Goal: Transaction & Acquisition: Register for event/course

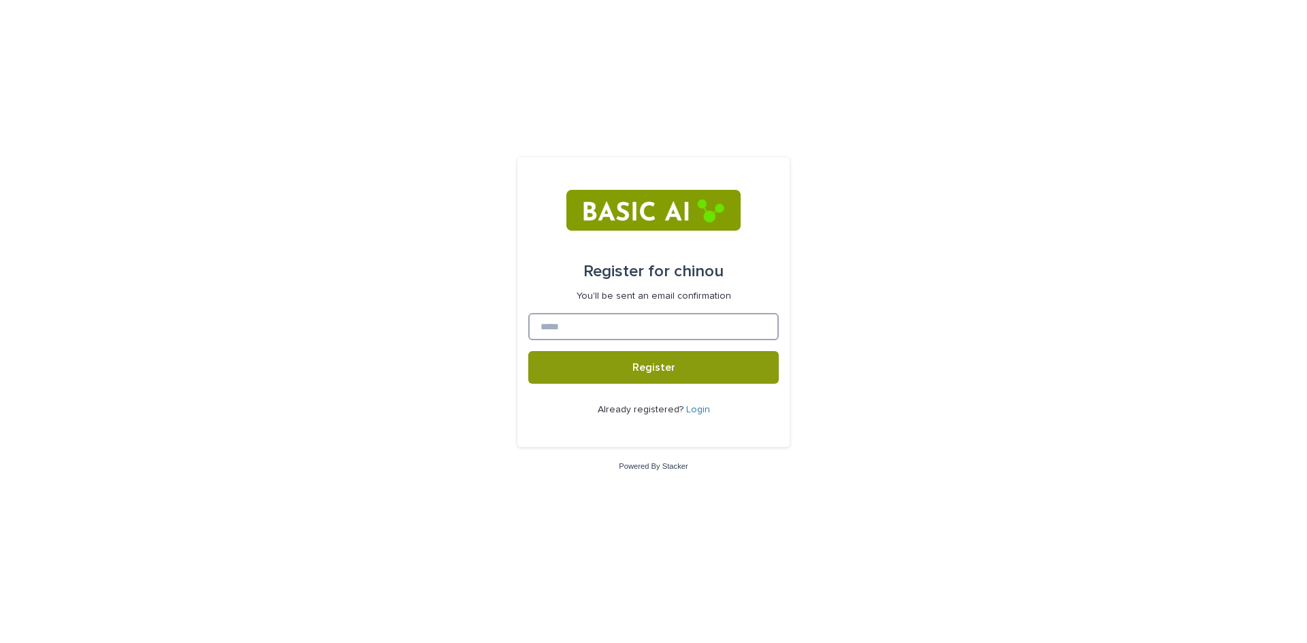
click at [670, 329] on input at bounding box center [653, 326] width 251 height 27
type input "**********"
click at [669, 373] on span "Register" at bounding box center [653, 367] width 43 height 11
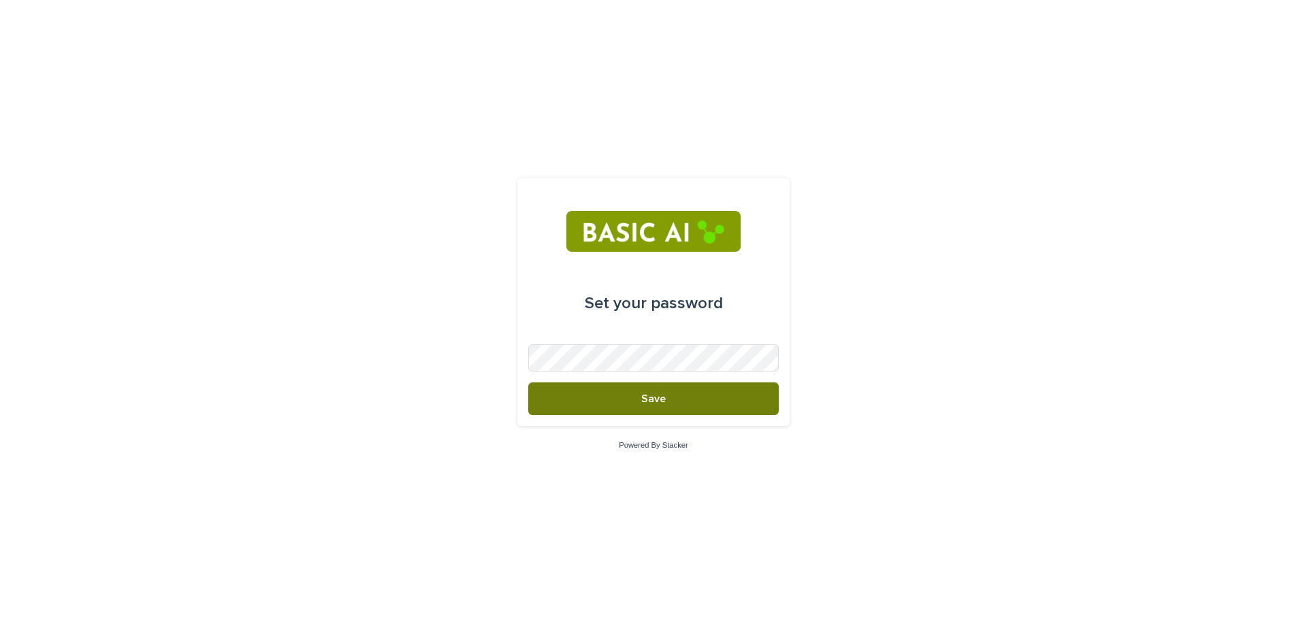
click at [597, 398] on button "Save" at bounding box center [653, 399] width 251 height 33
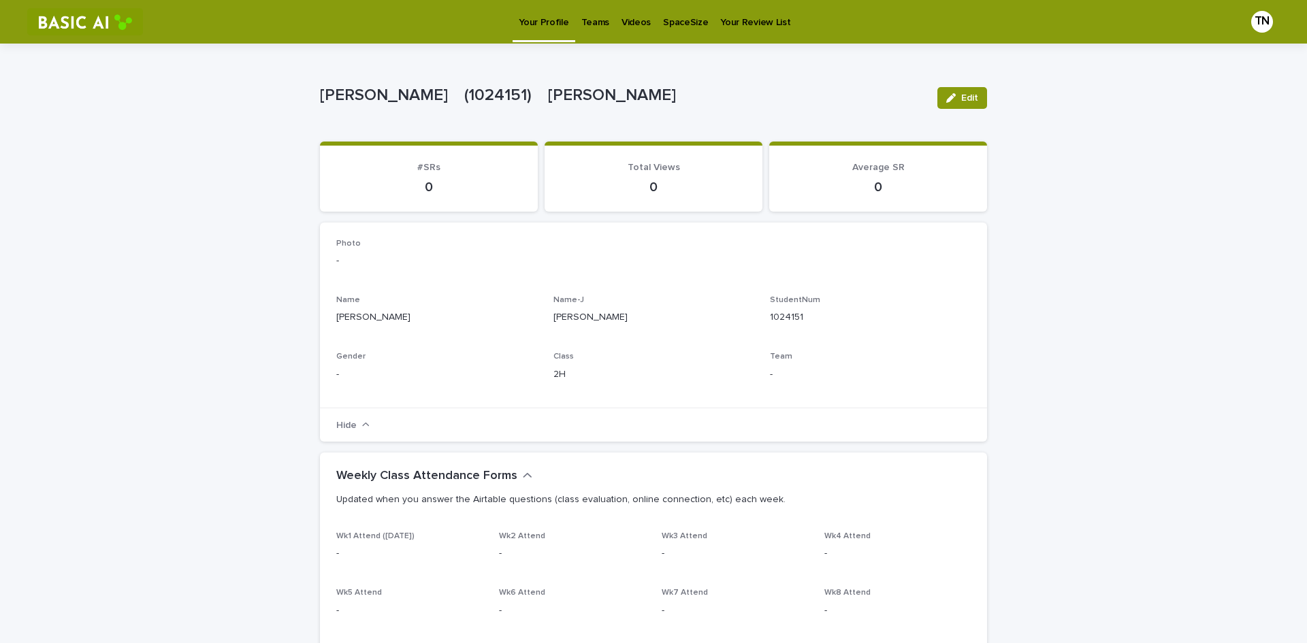
click at [626, 25] on p "Videos" at bounding box center [636, 14] width 29 height 29
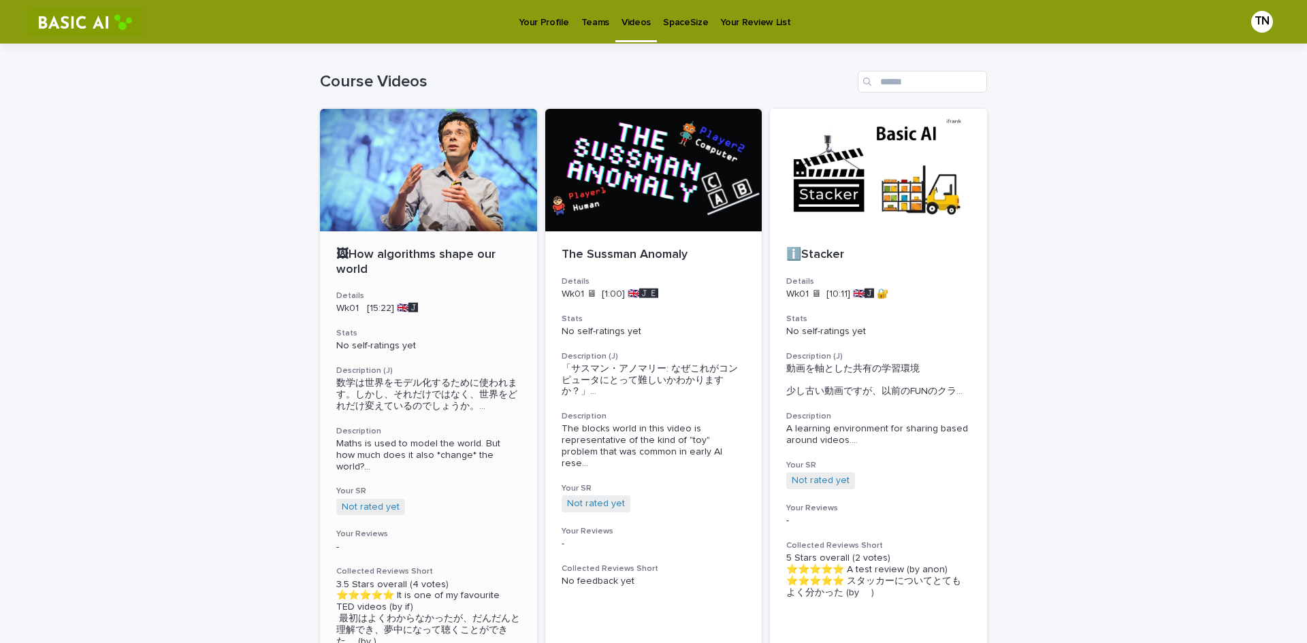
click at [405, 202] on div at bounding box center [428, 170] width 217 height 123
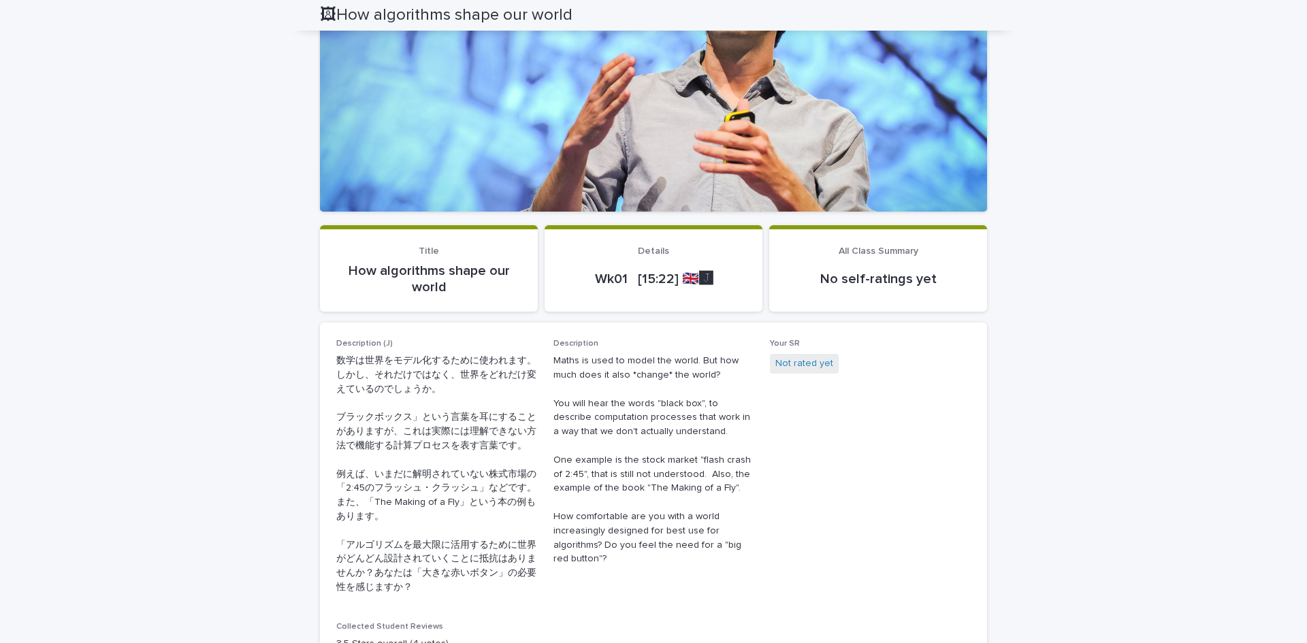
scroll to position [144, 0]
